Goal: Information Seeking & Learning: Check status

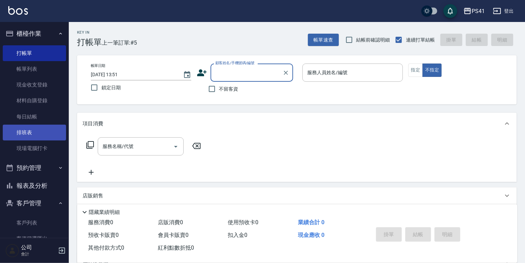
click at [24, 125] on link "排班表" at bounding box center [34, 133] width 63 height 16
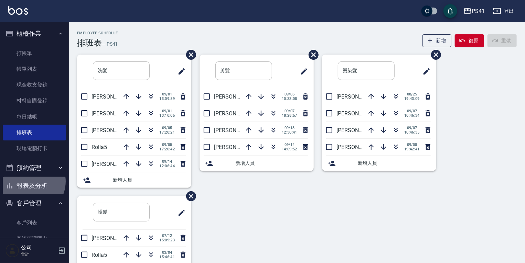
click at [30, 182] on button "報表及分析" at bounding box center [34, 186] width 63 height 18
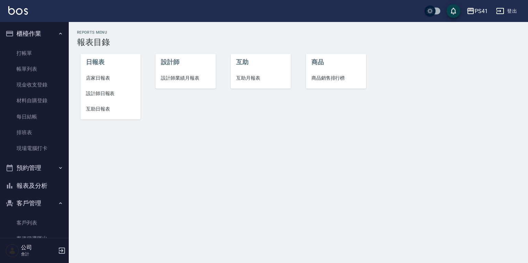
click at [104, 113] on li "互助日報表" at bounding box center [110, 108] width 60 height 15
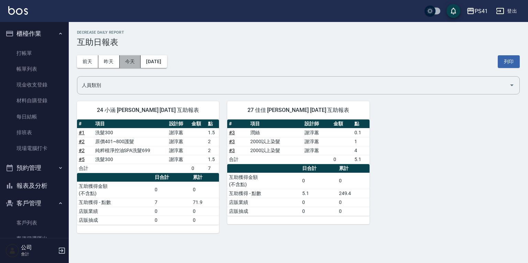
click at [127, 66] on button "今天" at bounding box center [130, 61] width 21 height 13
click at [127, 63] on button "今天" at bounding box center [130, 61] width 21 height 13
click at [118, 63] on button "昨天" at bounding box center [108, 61] width 21 height 13
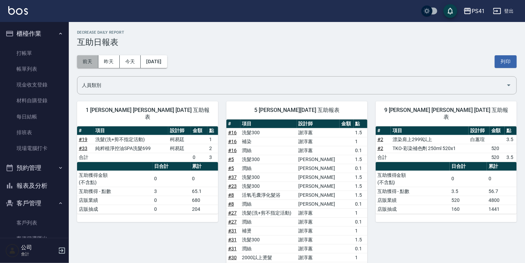
click at [92, 63] on button "前天" at bounding box center [87, 61] width 21 height 13
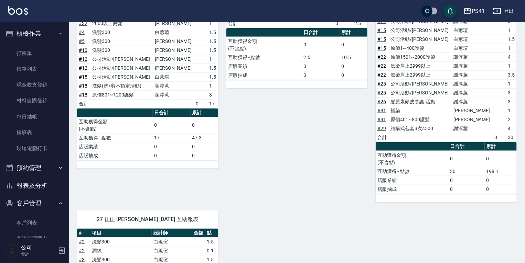
scroll to position [358, 0]
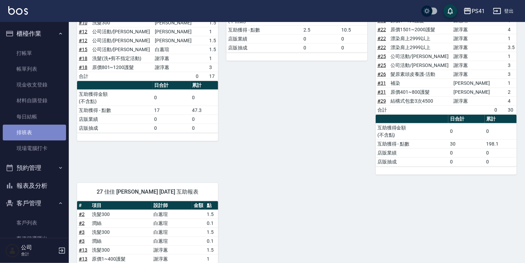
click at [47, 135] on link "排班表" at bounding box center [34, 133] width 63 height 16
